Goal: Information Seeking & Learning: Check status

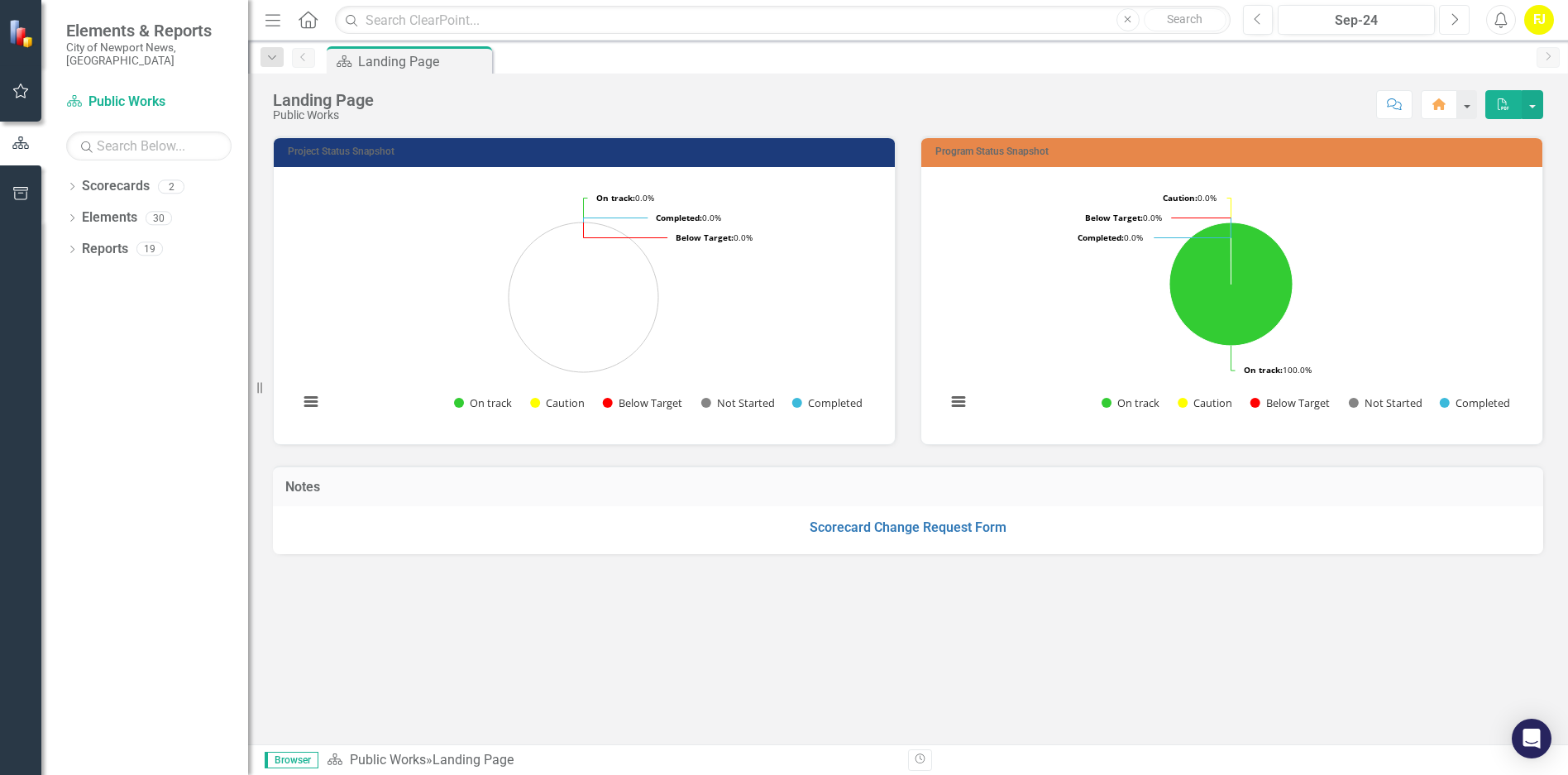
click at [1457, 21] on icon "Next" at bounding box center [1454, 19] width 9 height 15
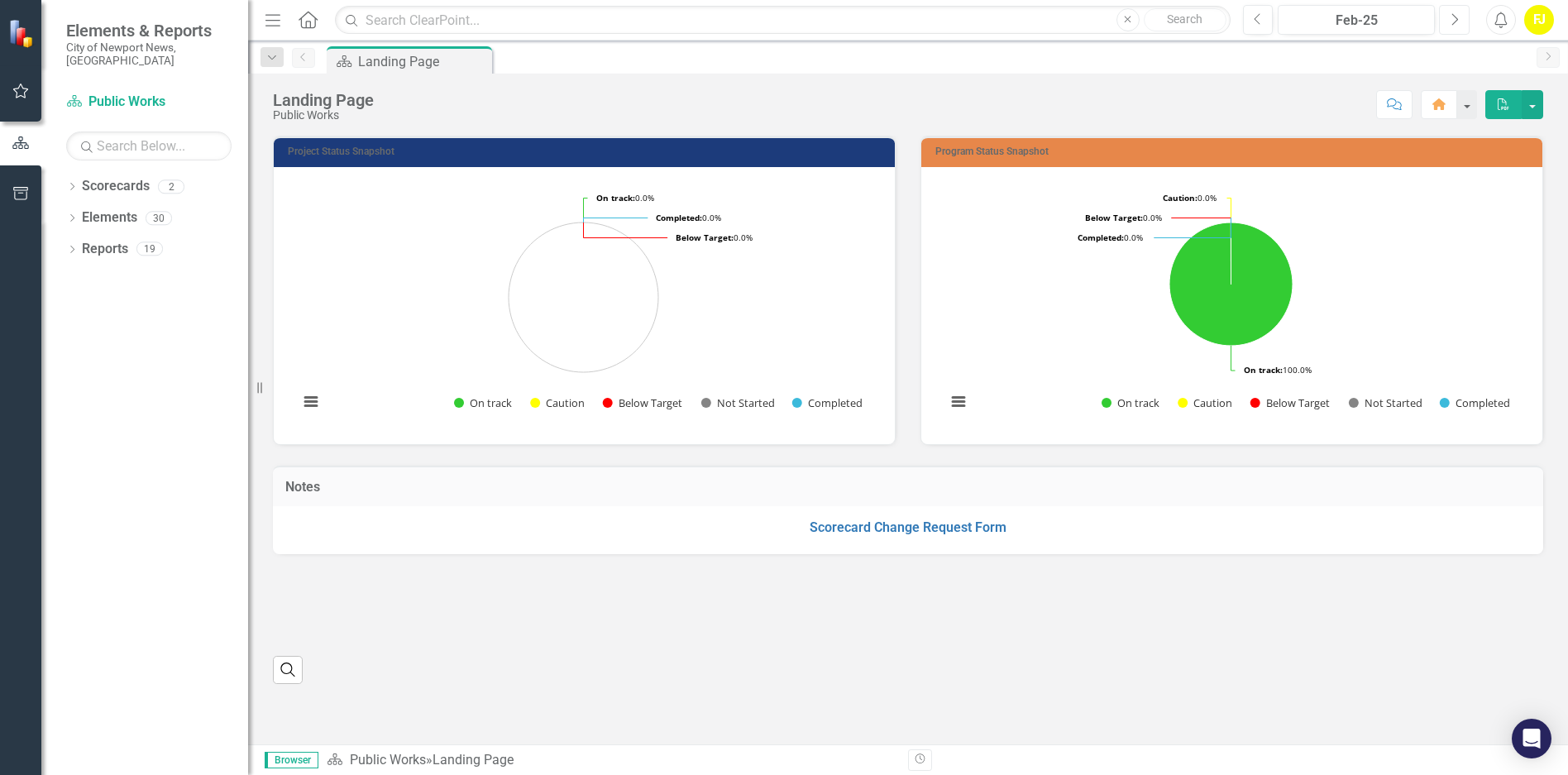
click at [1457, 21] on icon "Next" at bounding box center [1454, 19] width 9 height 15
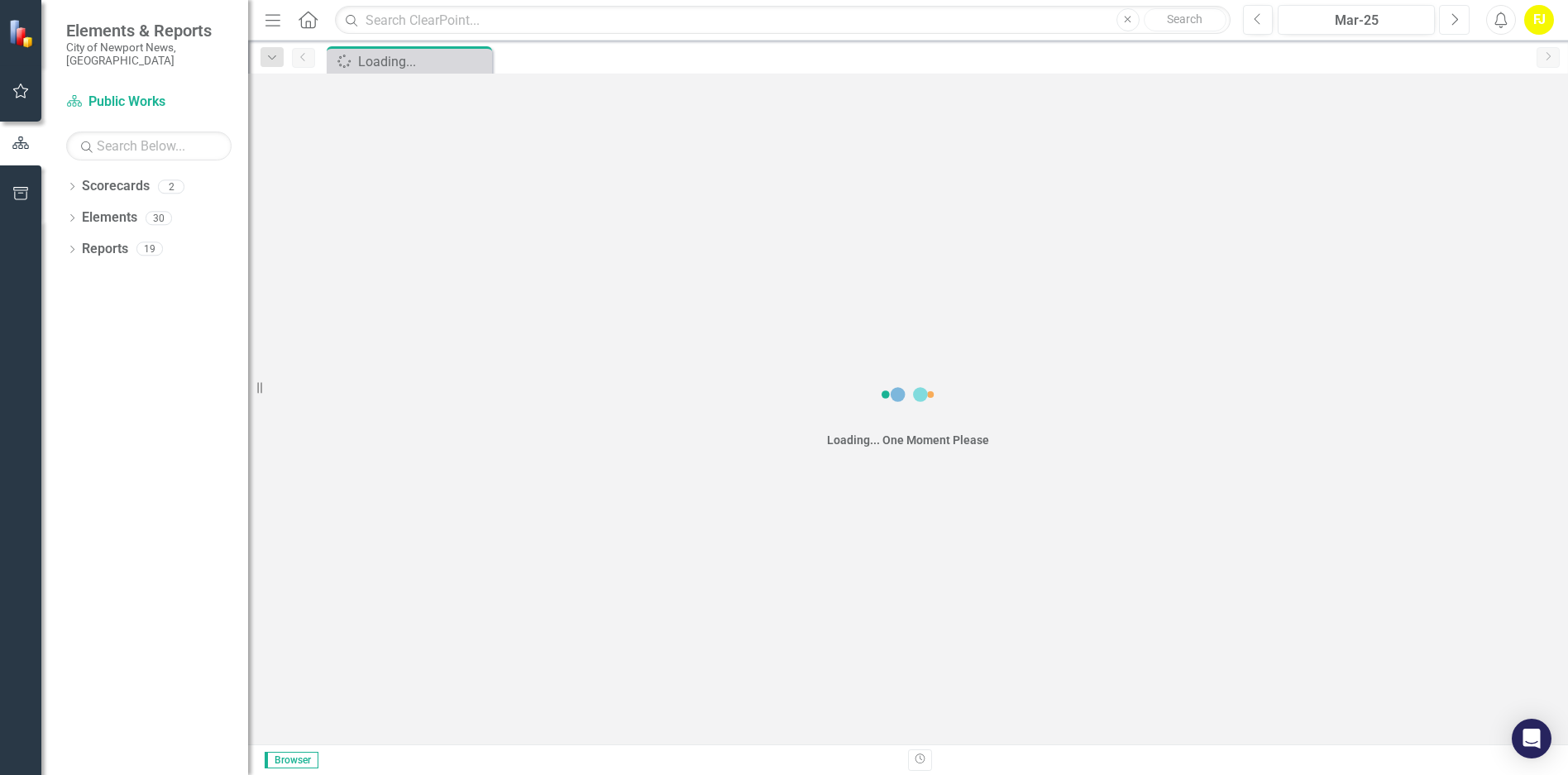
click at [1457, 21] on icon "Next" at bounding box center [1454, 19] width 9 height 15
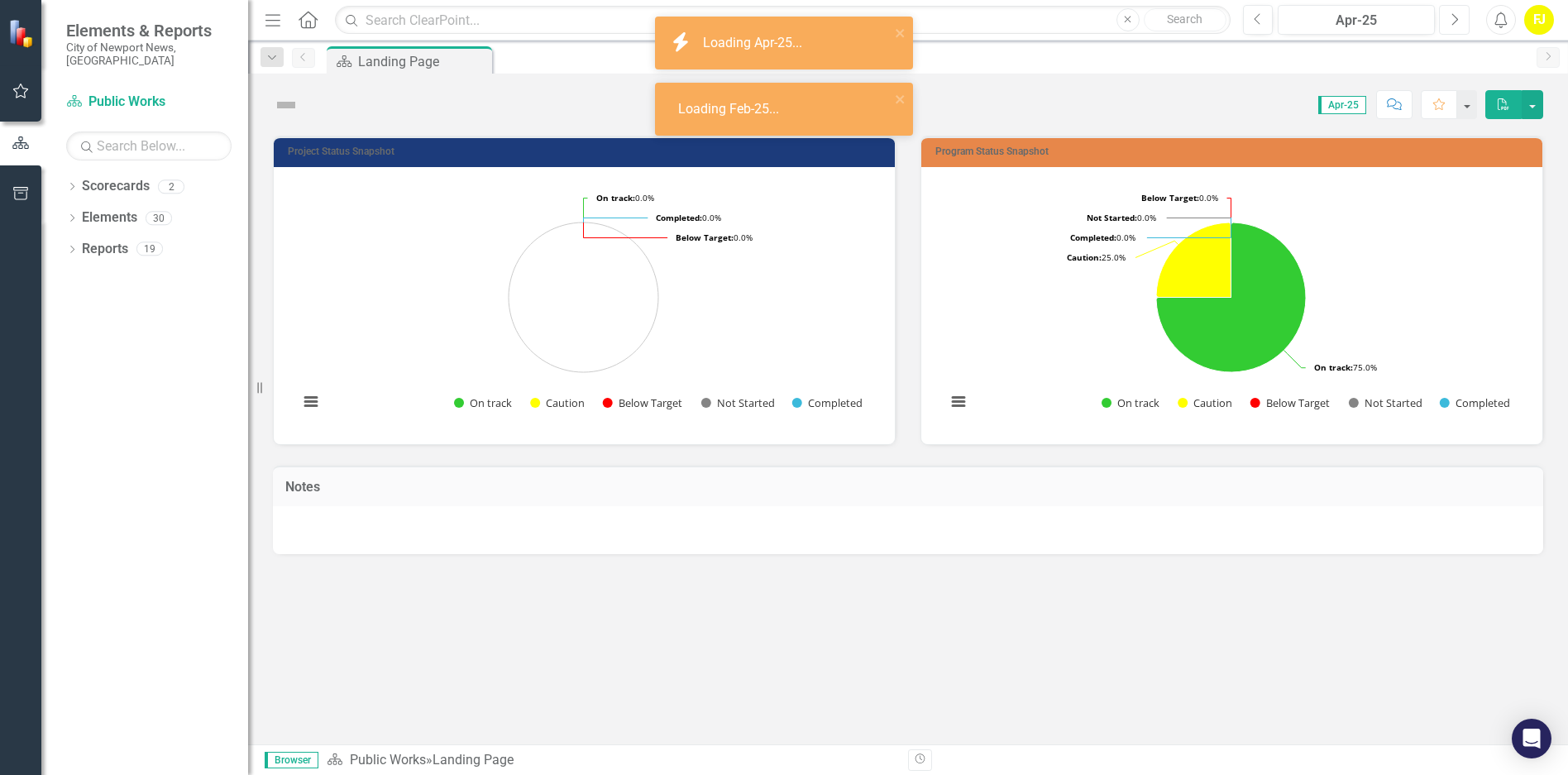
click at [1457, 21] on icon "Next" at bounding box center [1454, 19] width 9 height 15
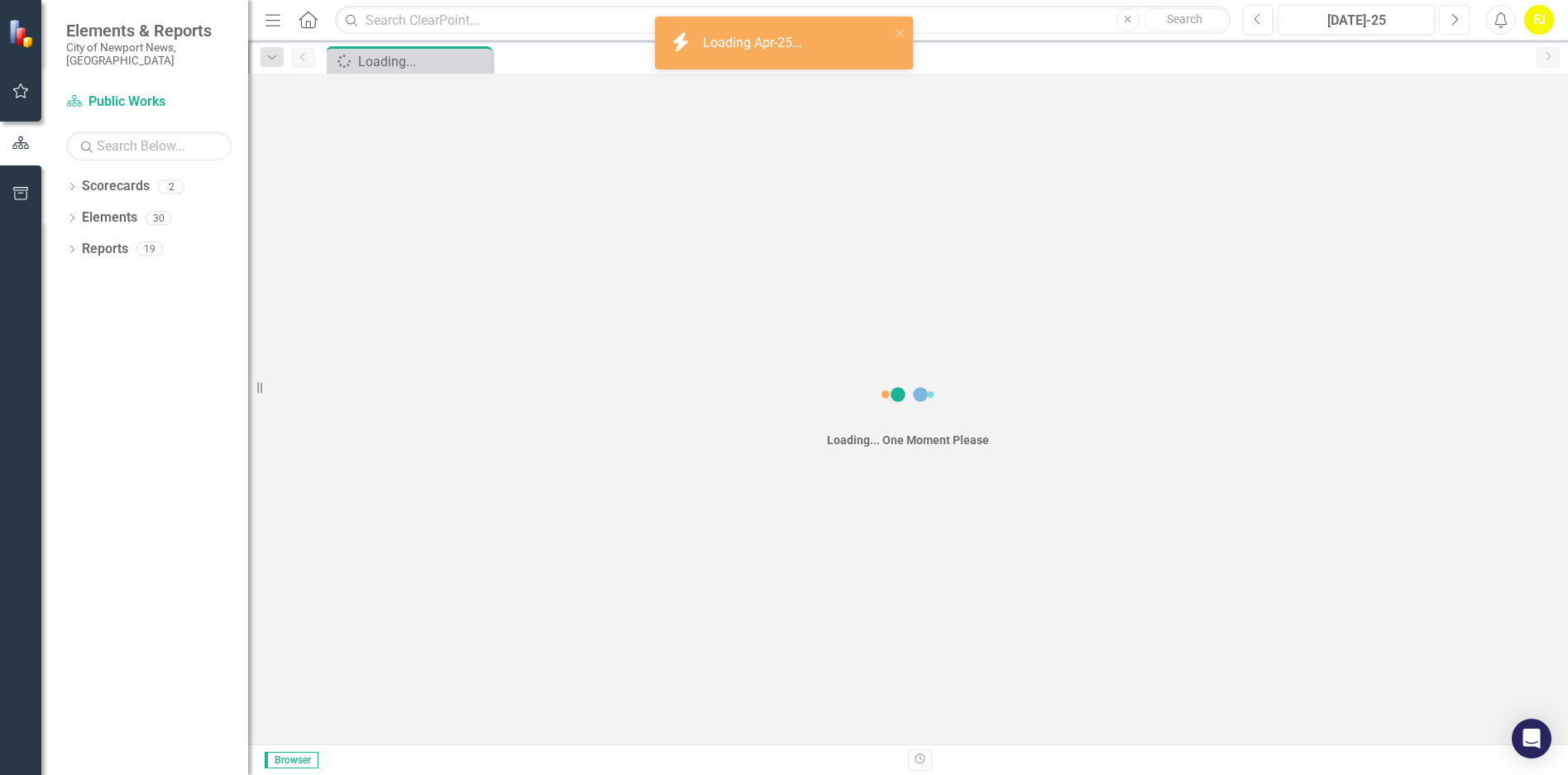
click at [1457, 21] on icon "Next" at bounding box center [1454, 19] width 9 height 15
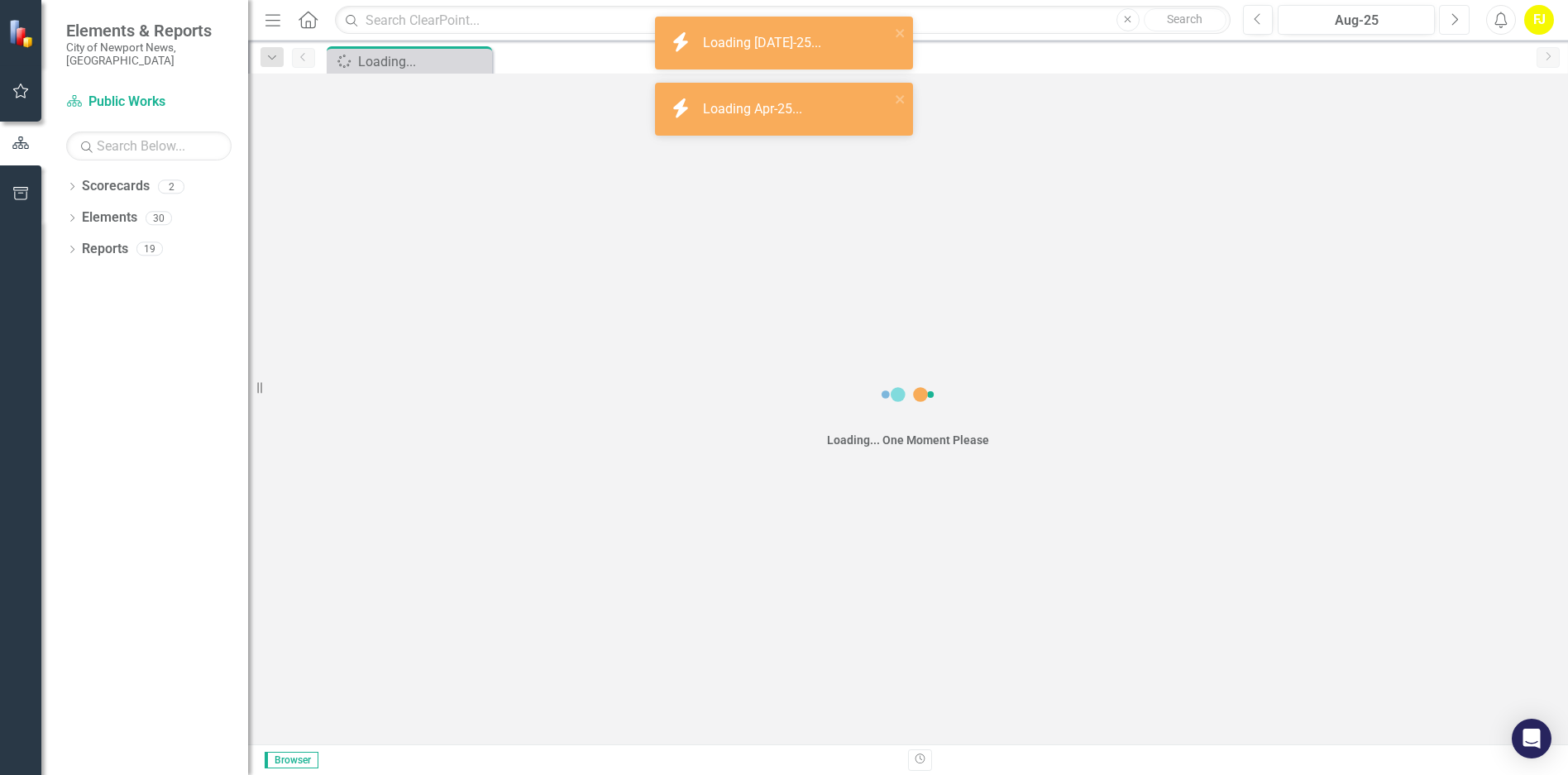
click at [1457, 21] on icon "Next" at bounding box center [1454, 19] width 9 height 15
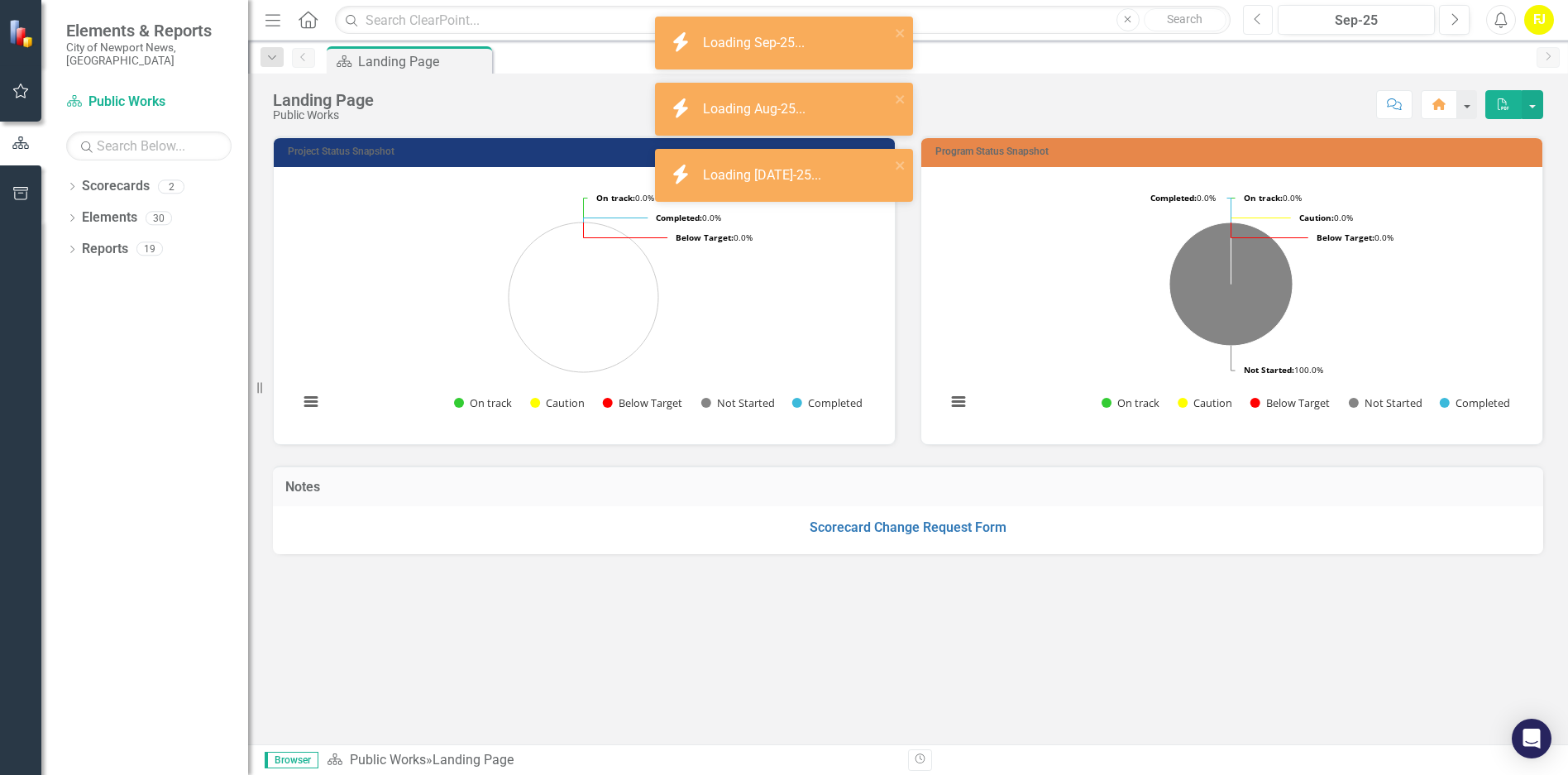
click at [1257, 20] on icon "Previous" at bounding box center [1258, 19] width 9 height 15
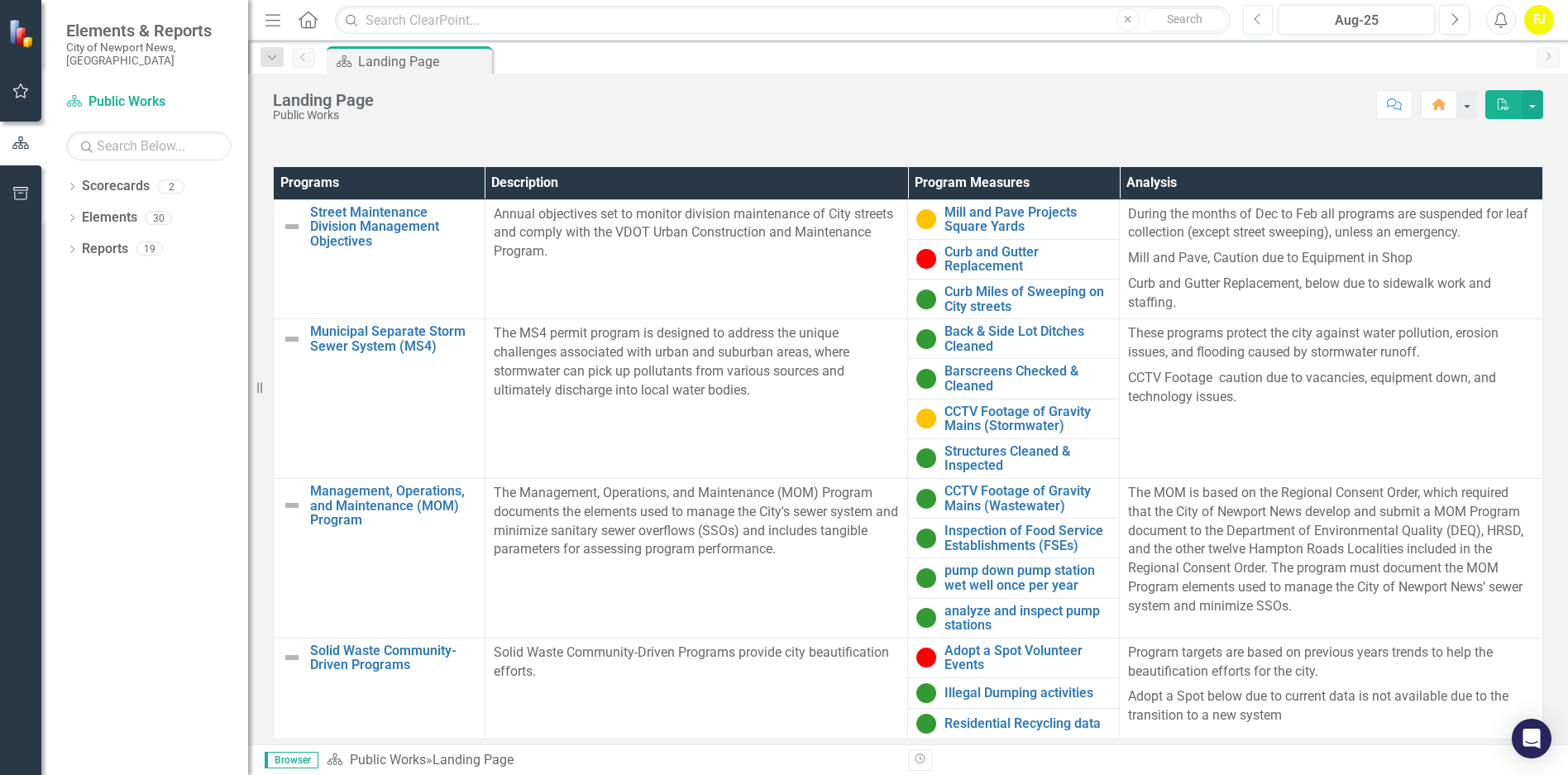
scroll to position [447, 0]
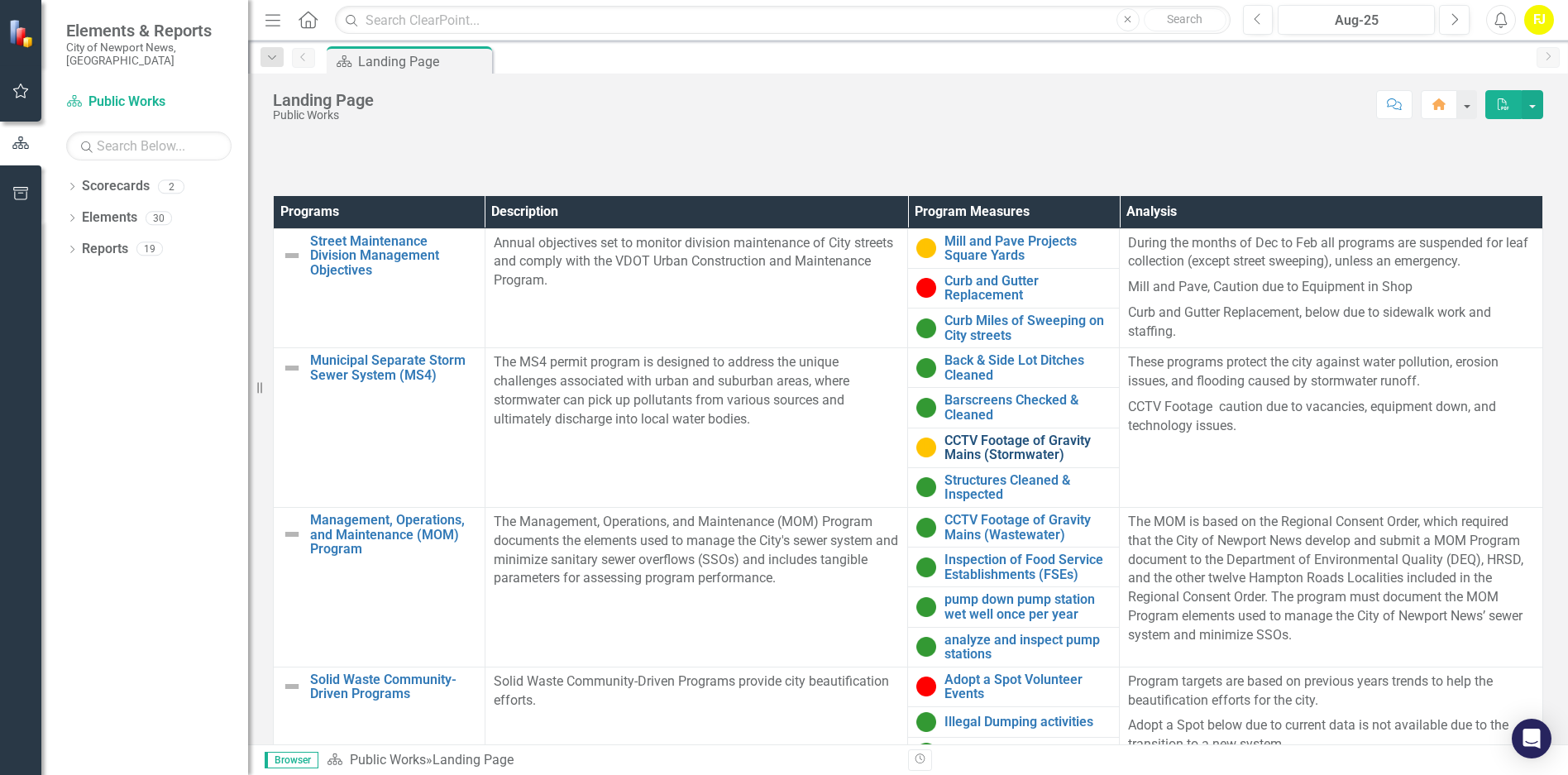
click at [957, 448] on link "CCTV Footage of Gravity Mains (Stormwater)" at bounding box center [1028, 448] width 166 height 29
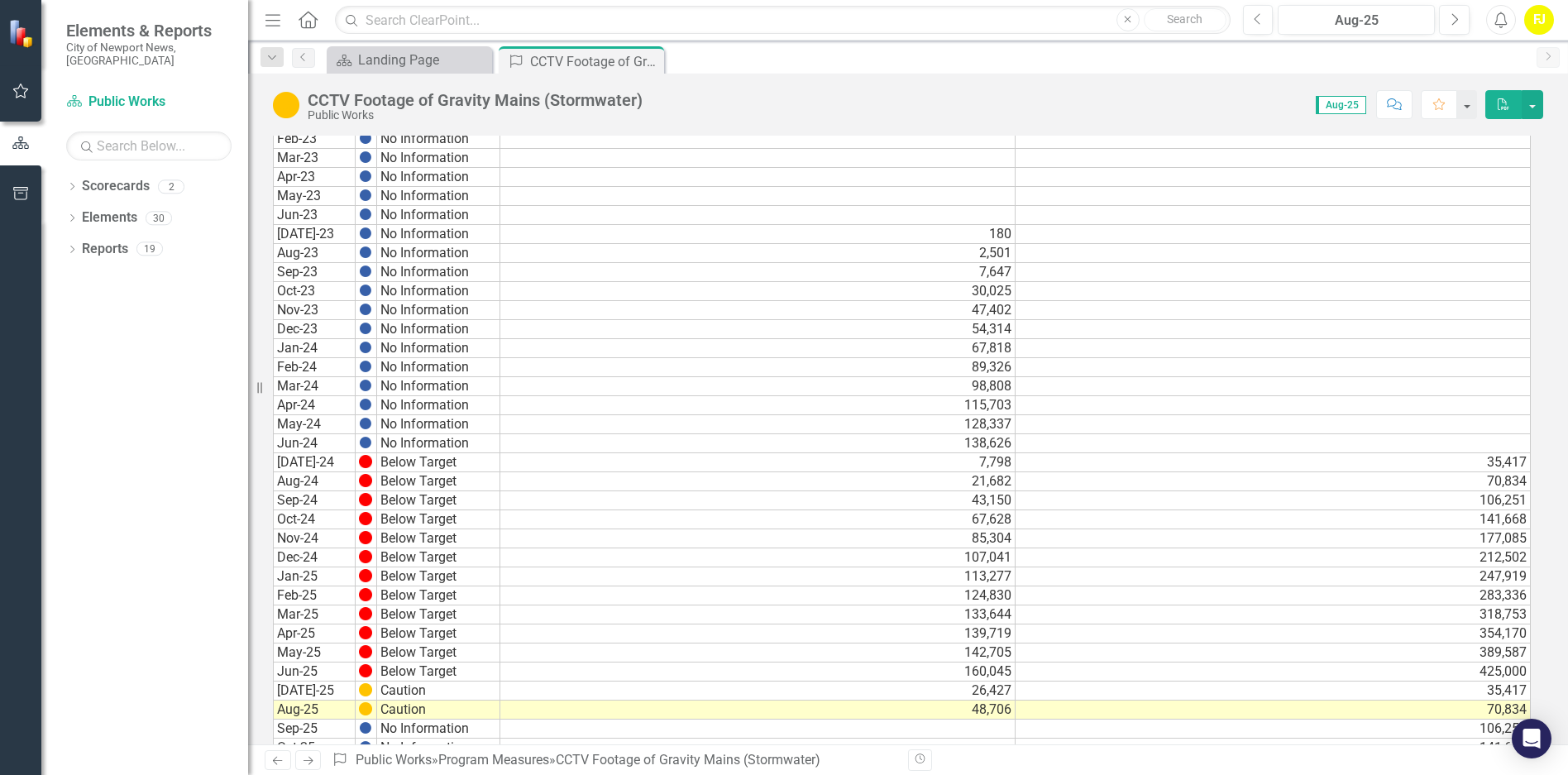
scroll to position [572, 0]
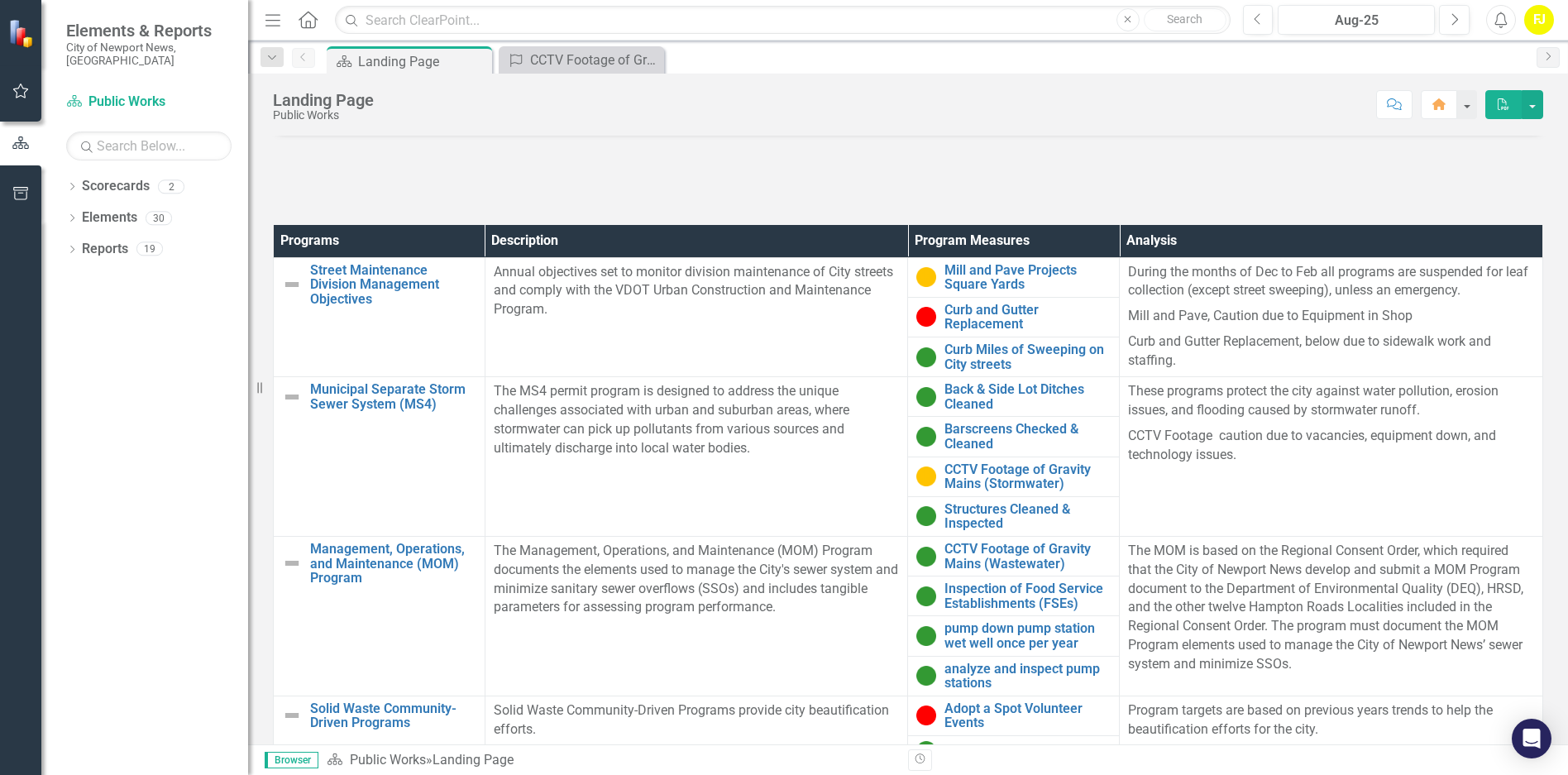
scroll to position [447, 0]
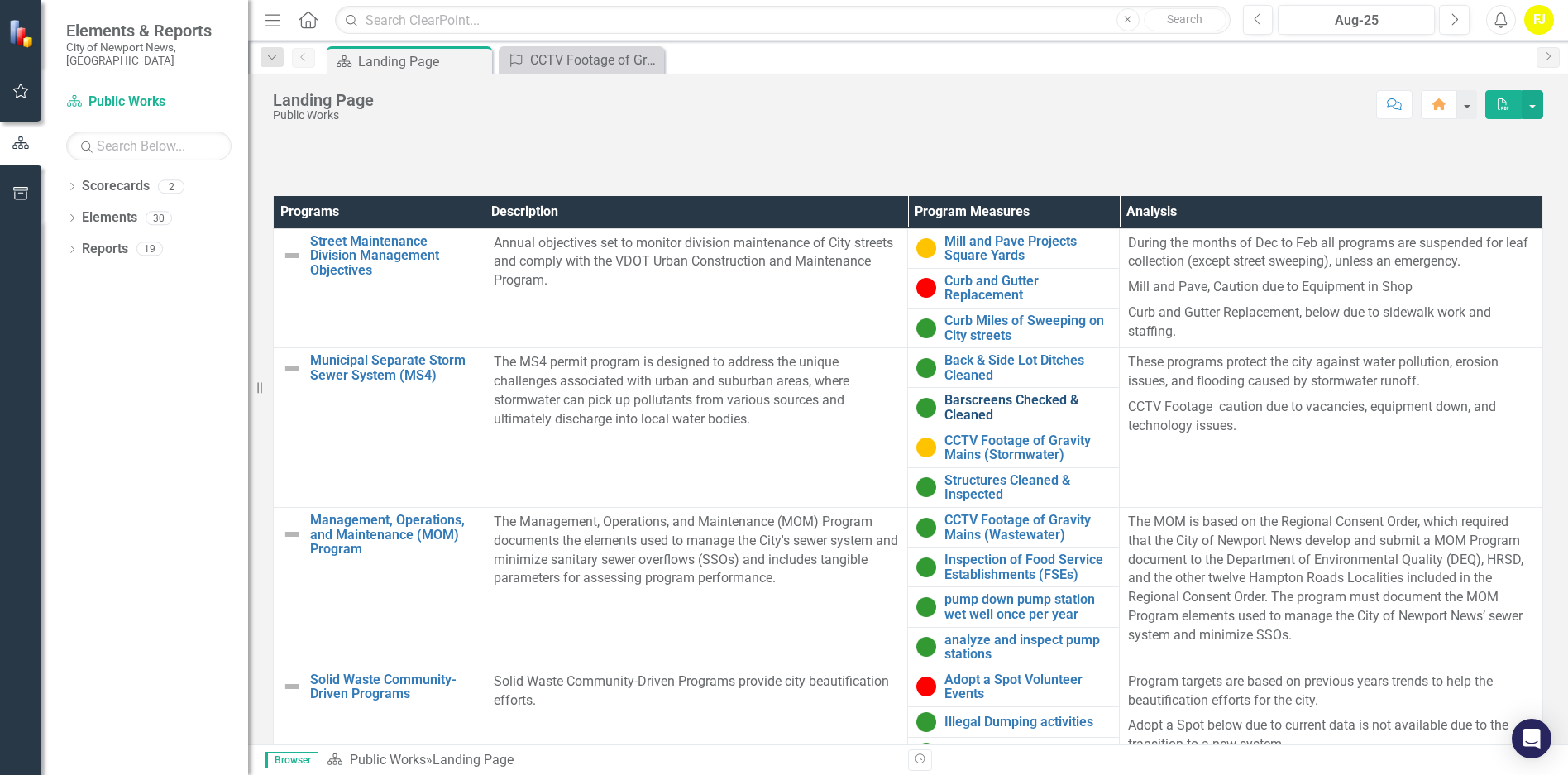
click at [995, 406] on link "Barscreens Checked & Cleaned" at bounding box center [1028, 408] width 166 height 29
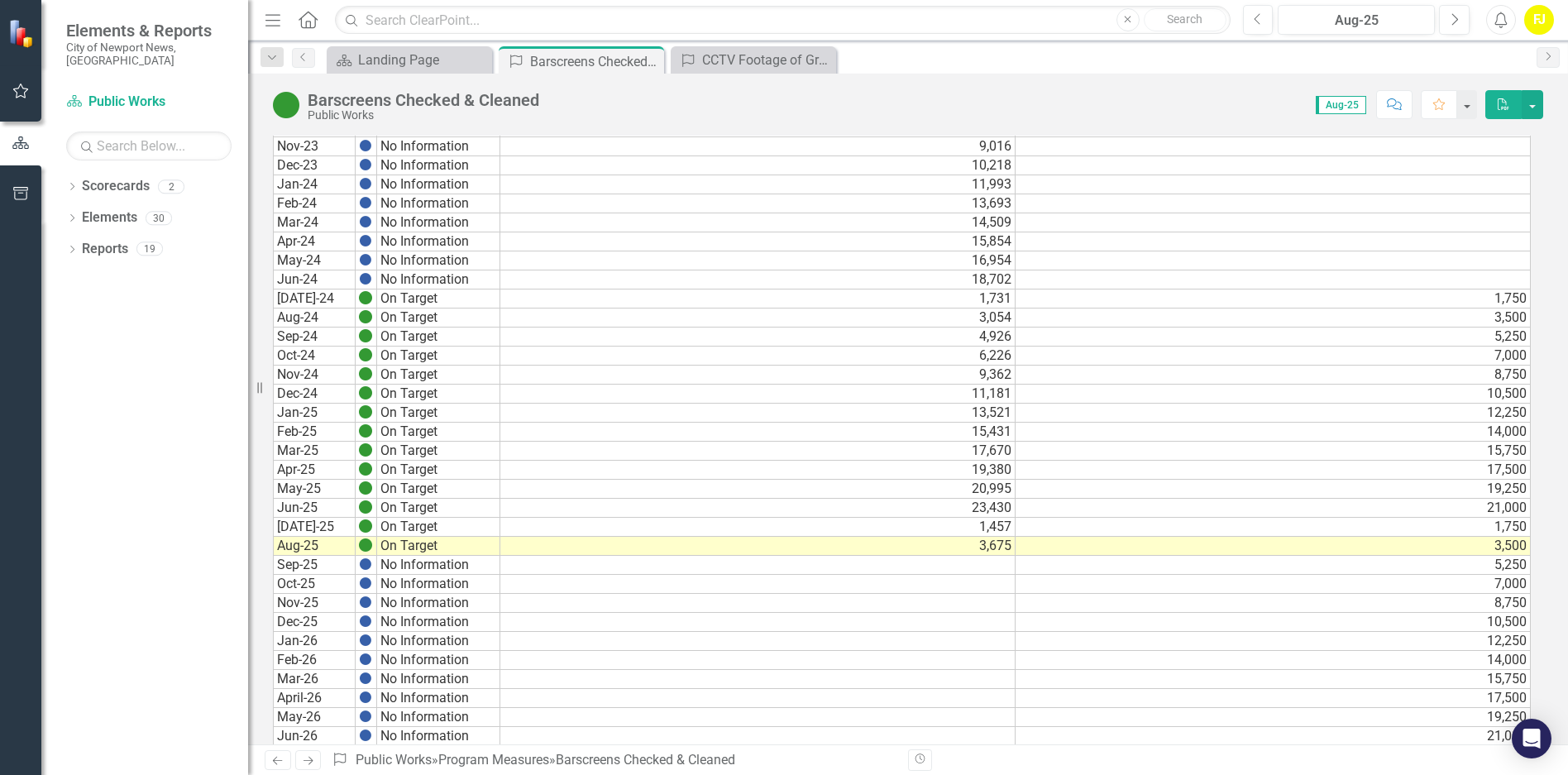
scroll to position [820, 0]
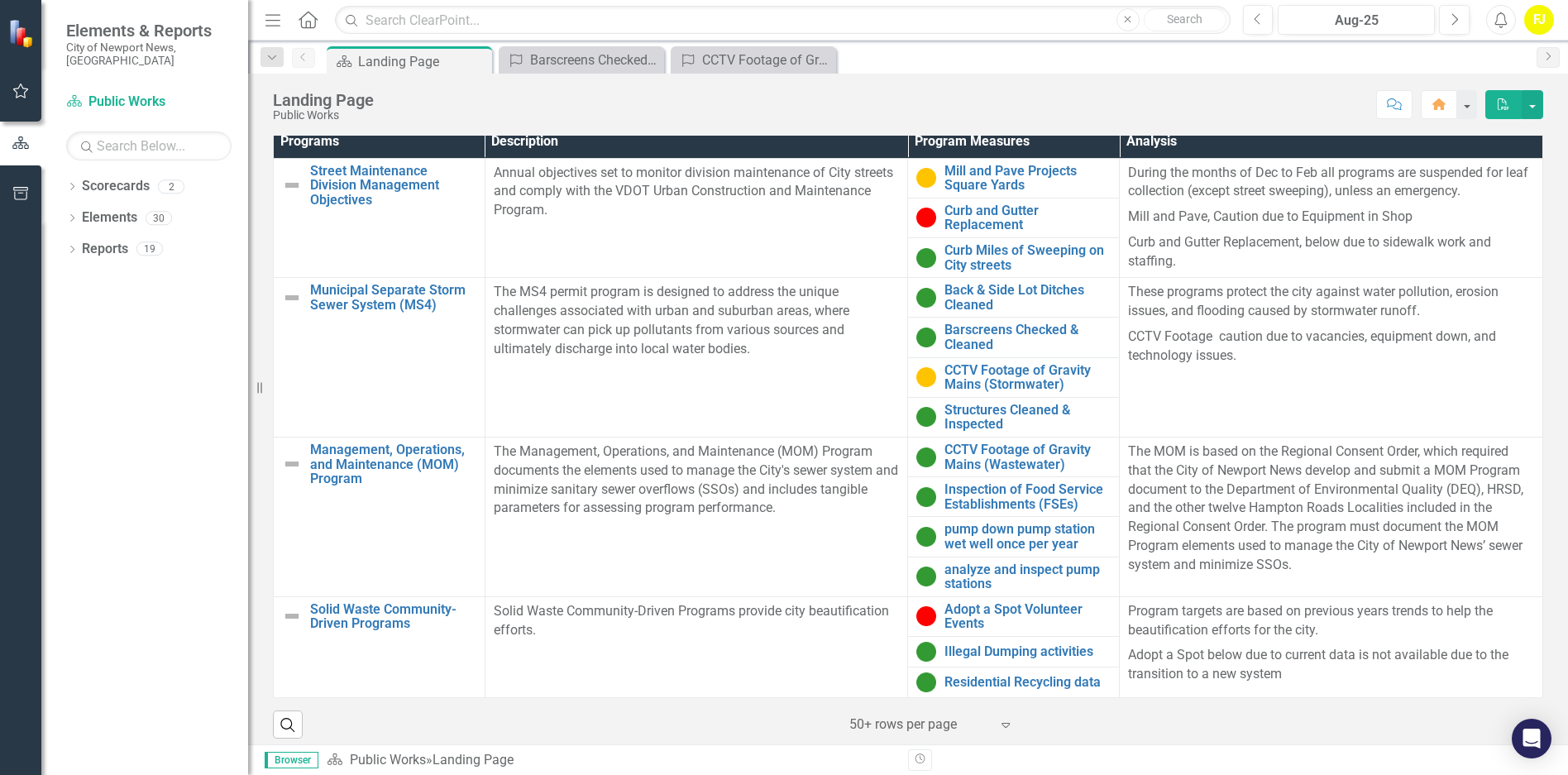
scroll to position [530, 0]
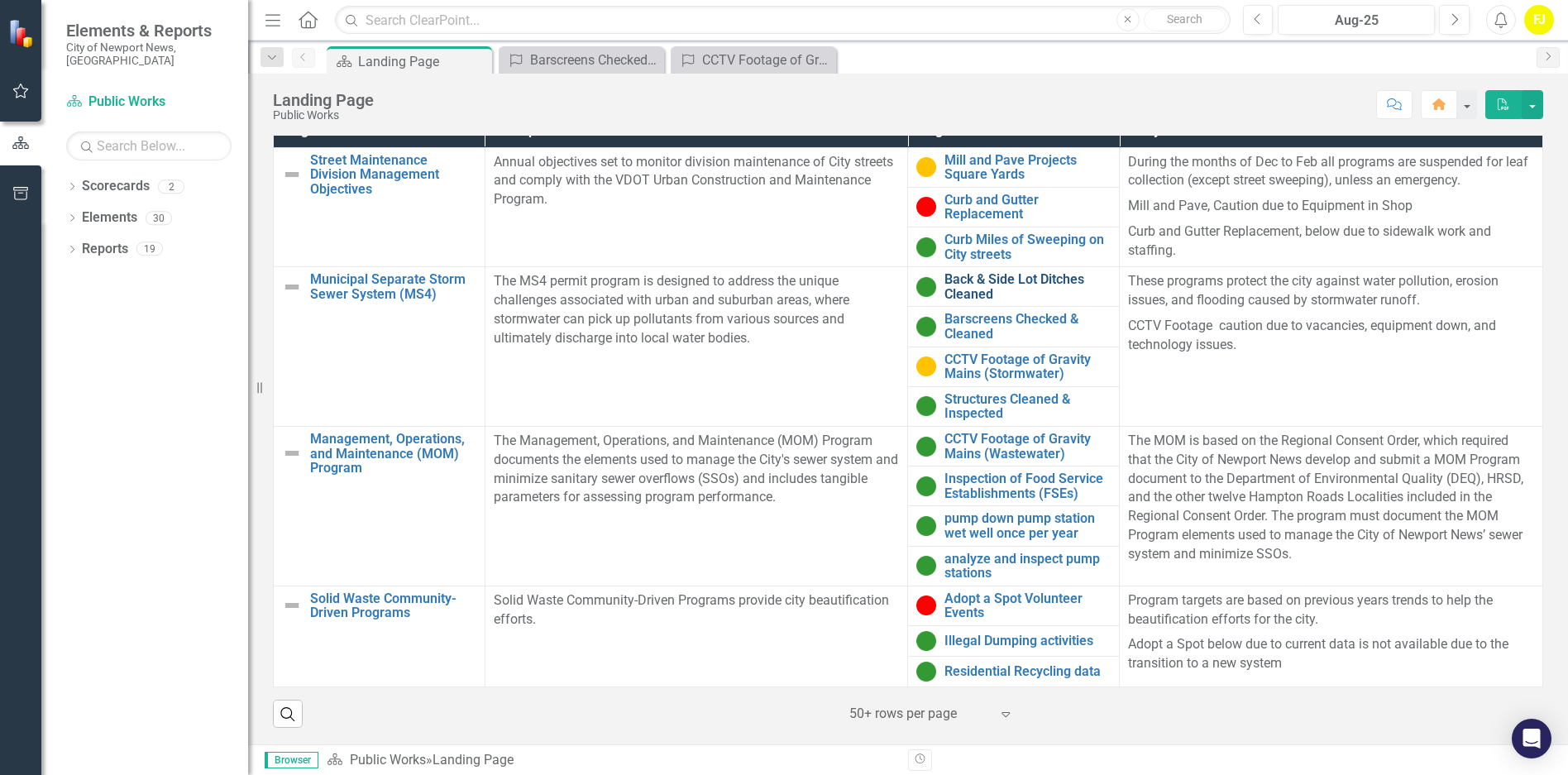
click at [969, 282] on link "Back & Side Lot Ditches Cleaned" at bounding box center [1028, 287] width 166 height 29
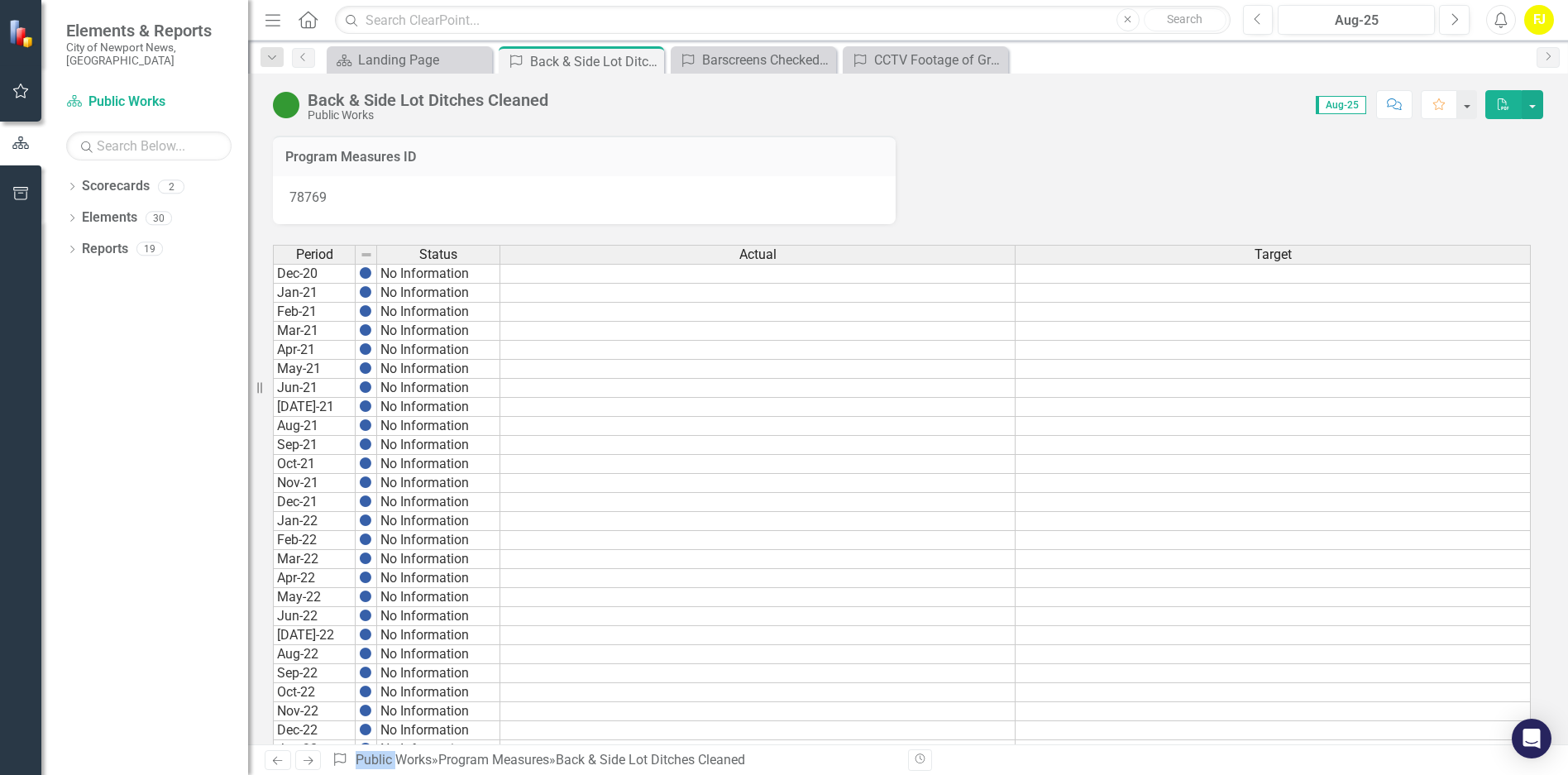
scroll to position [820, 0]
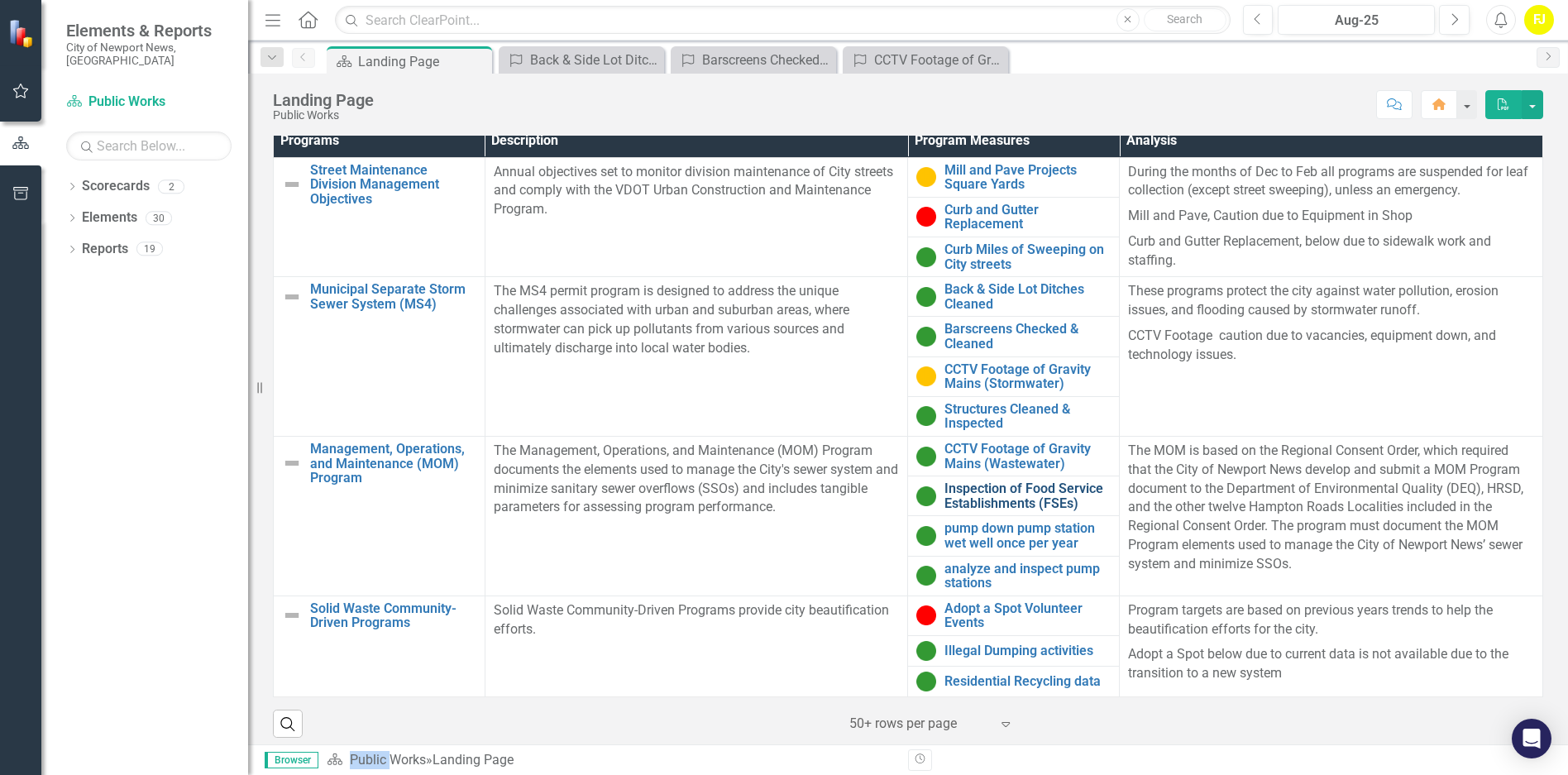
scroll to position [530, 0]
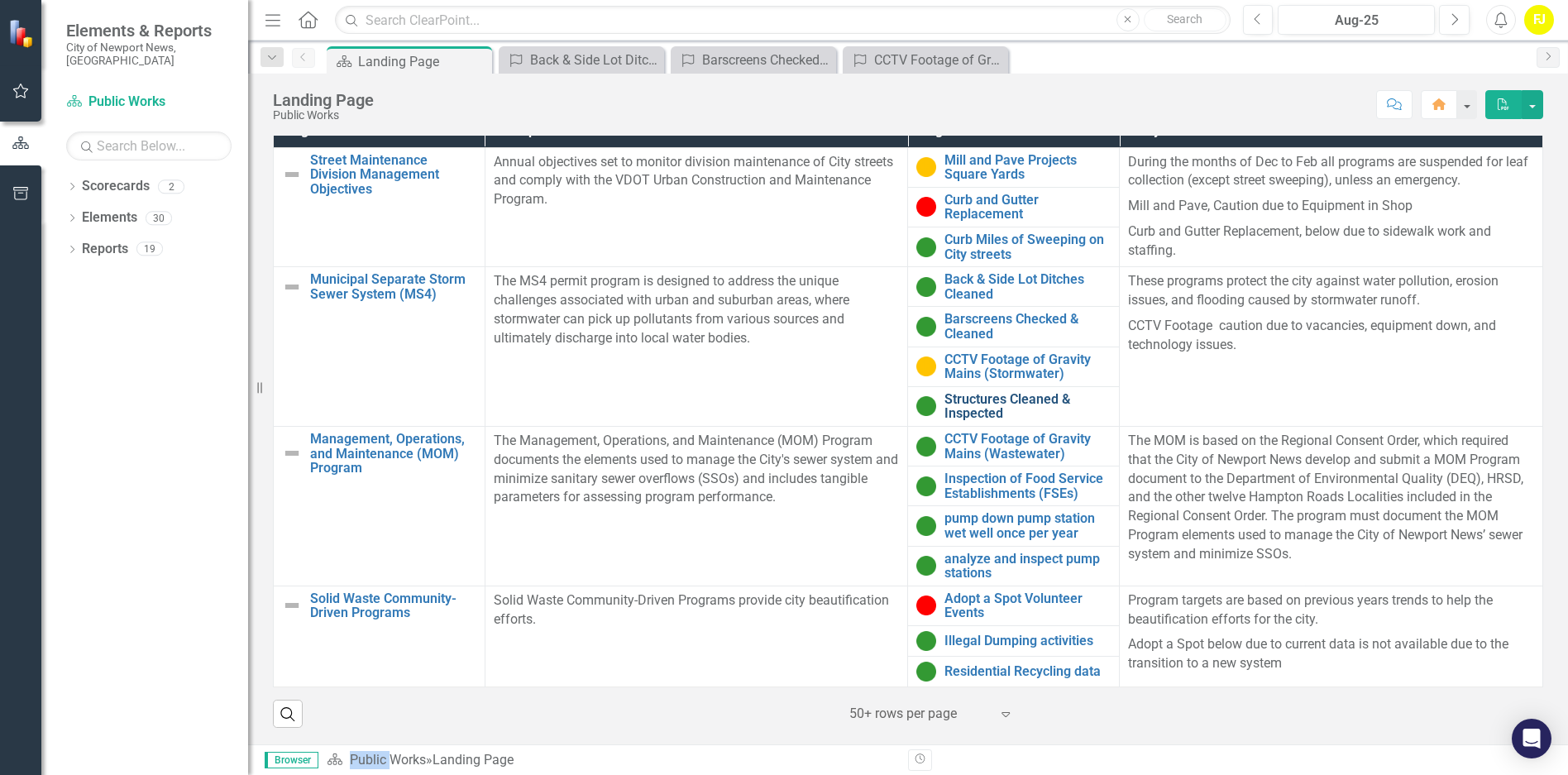
click at [970, 403] on link "Structures Cleaned & Inspected" at bounding box center [1028, 407] width 166 height 29
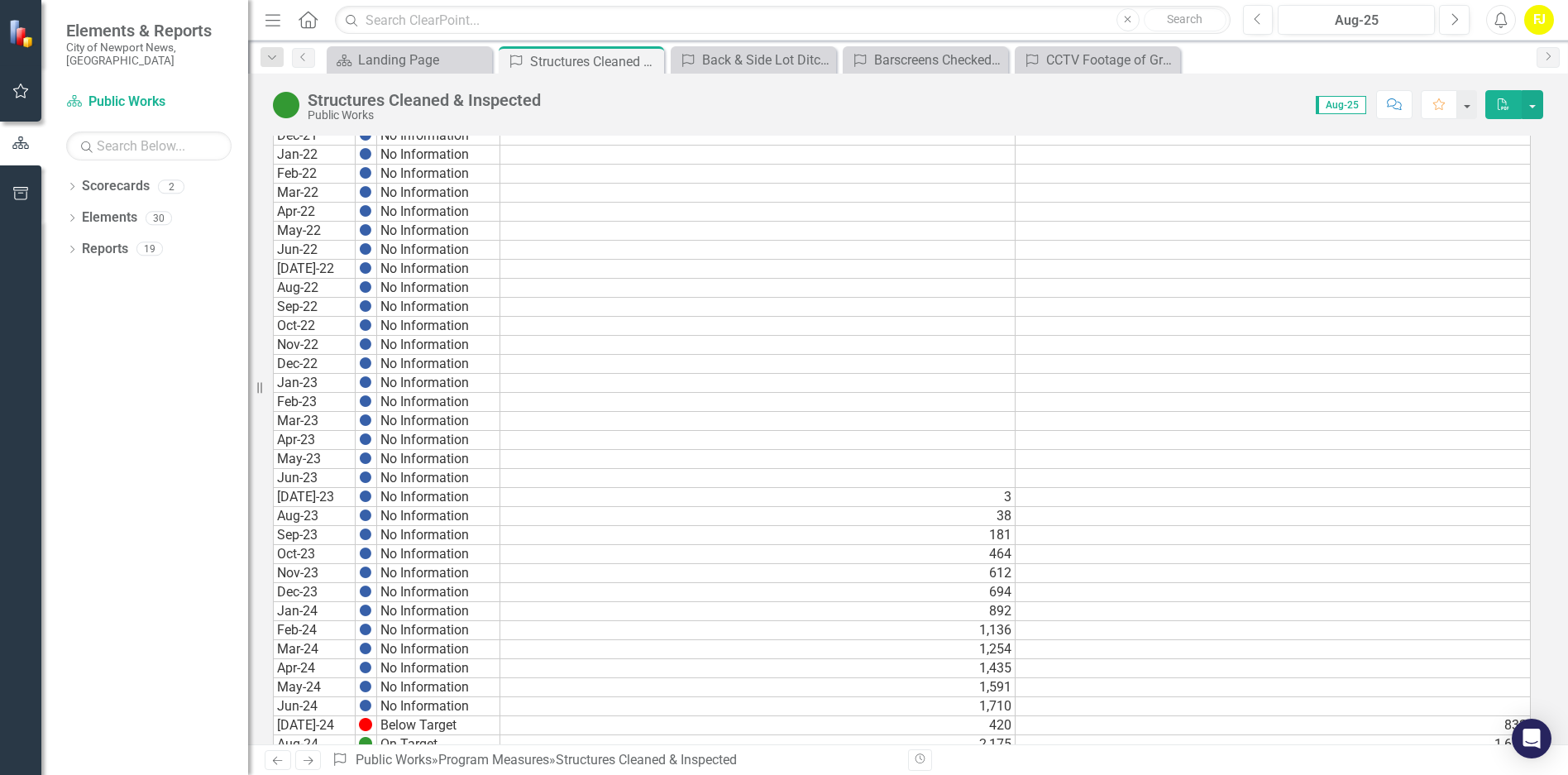
scroll to position [820, 0]
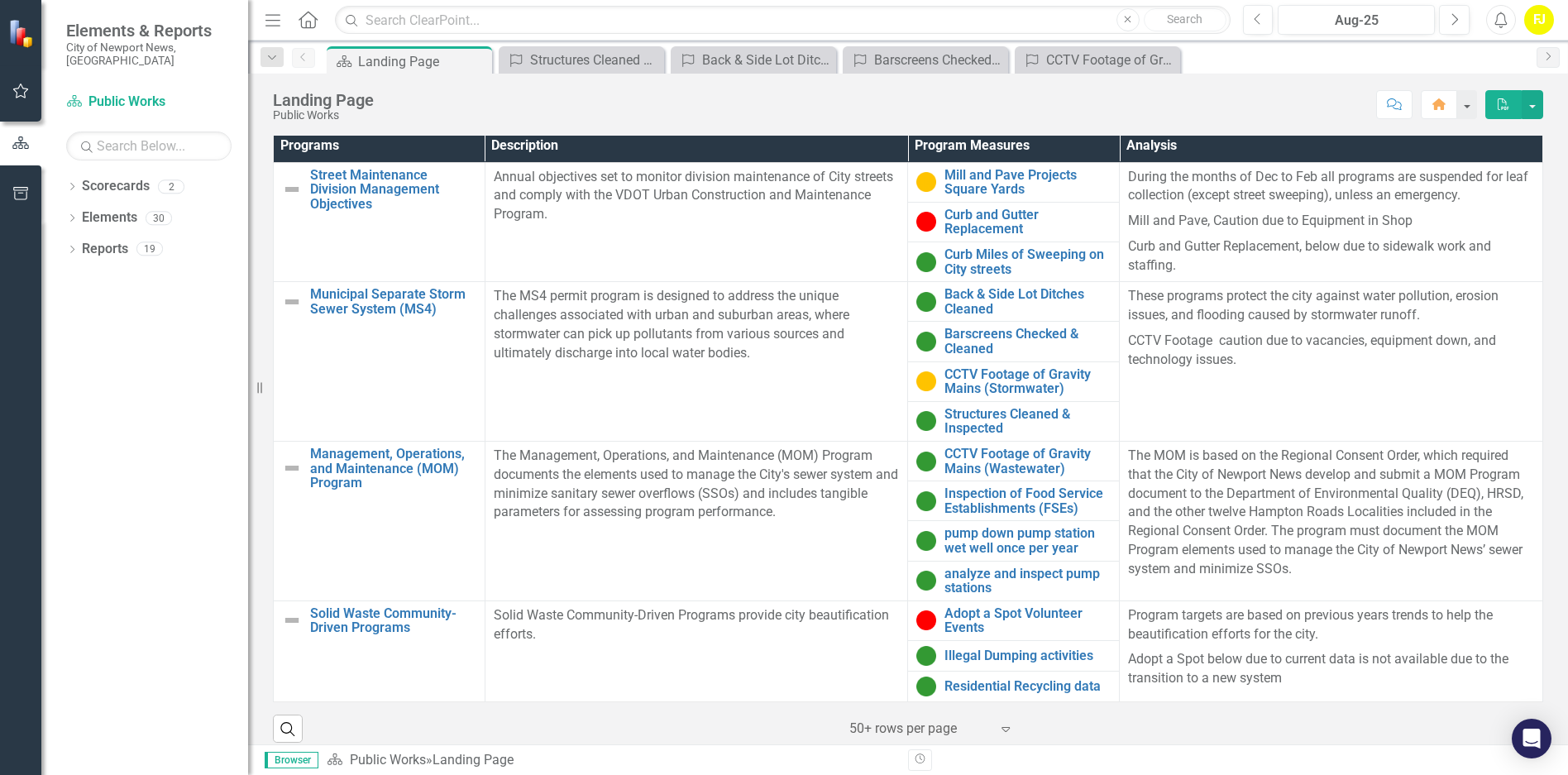
scroll to position [530, 0]
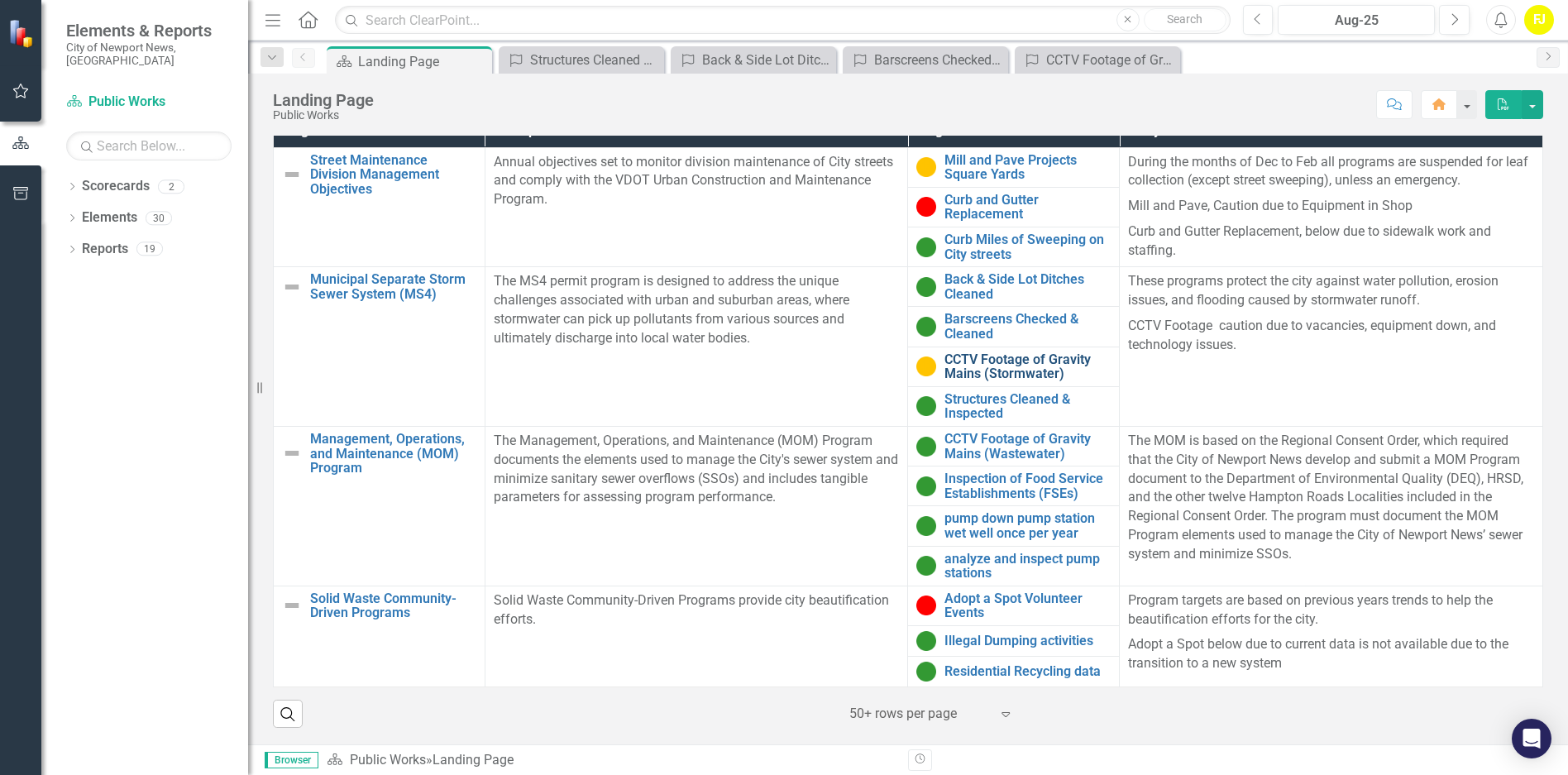
click at [952, 366] on link "CCTV Footage of Gravity Mains (Stormwater)" at bounding box center [1028, 367] width 166 height 29
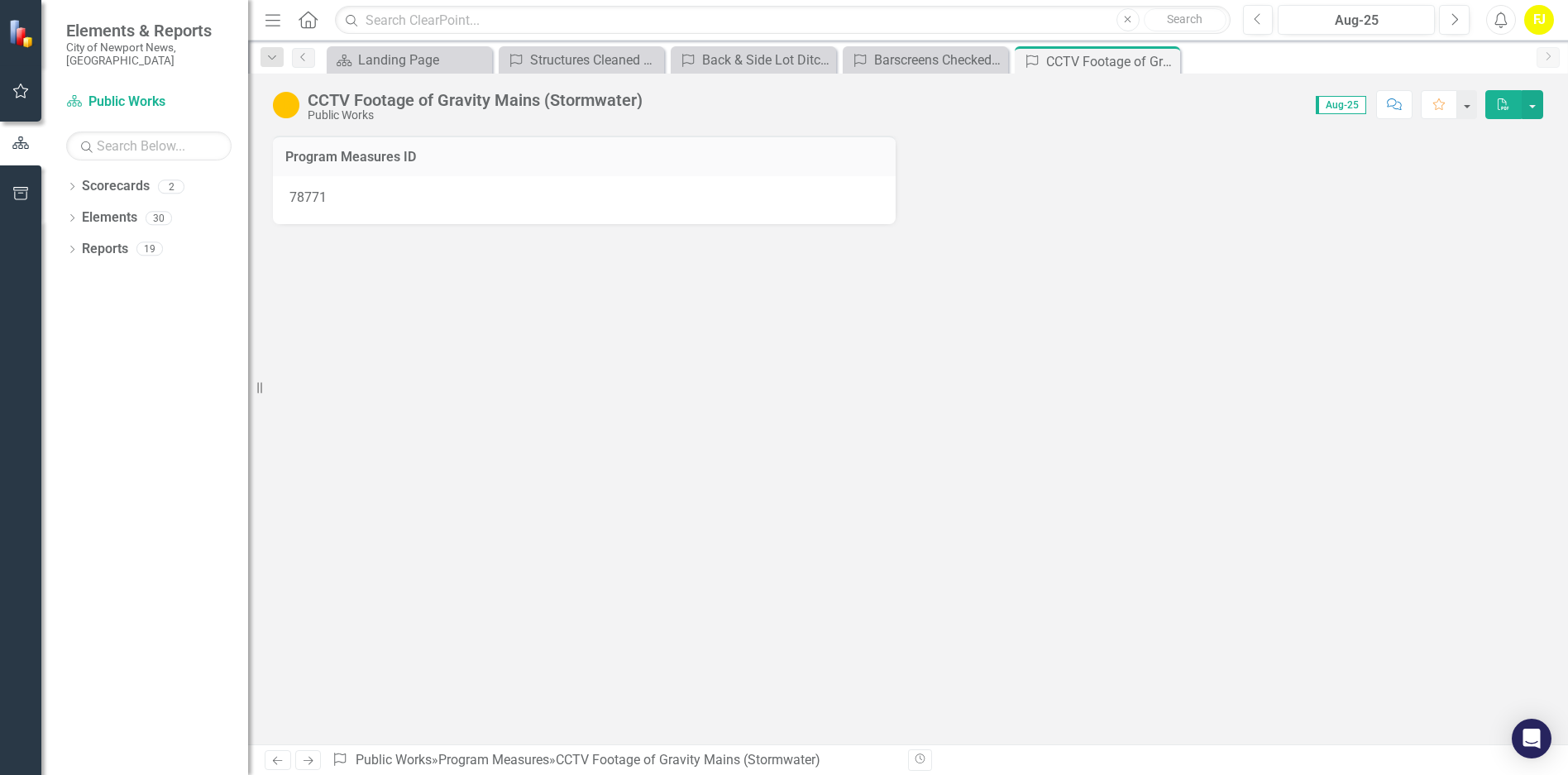
click at [952, 366] on div at bounding box center [908, 327] width 1270 height 165
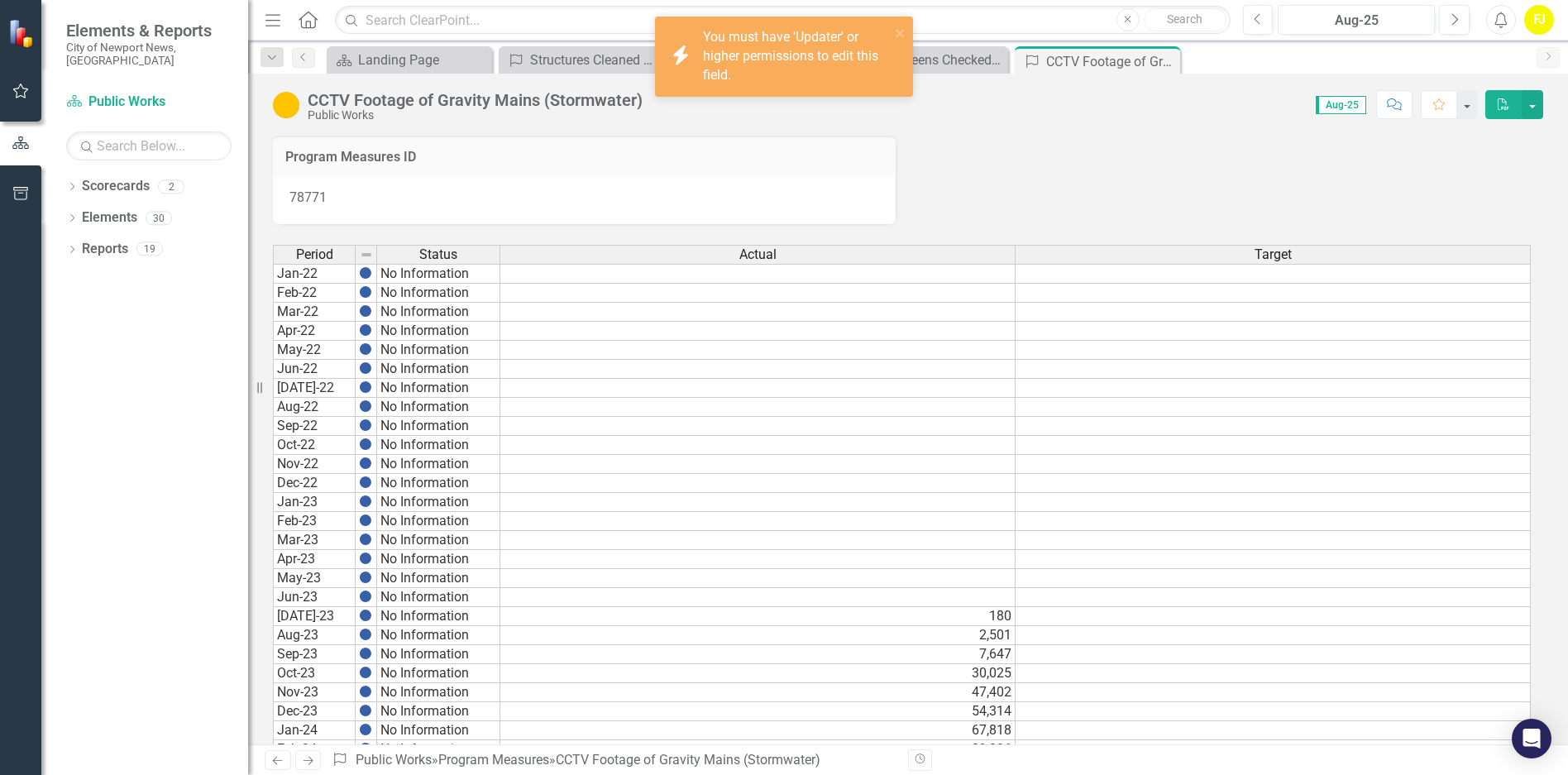
scroll to position [572, 0]
